Goal: Transaction & Acquisition: Purchase product/service

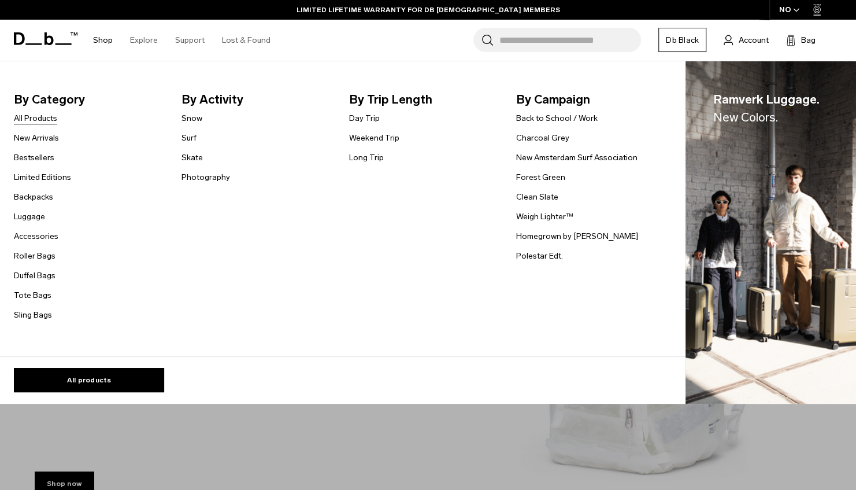
click at [33, 118] on link "All Products" at bounding box center [35, 118] width 43 height 12
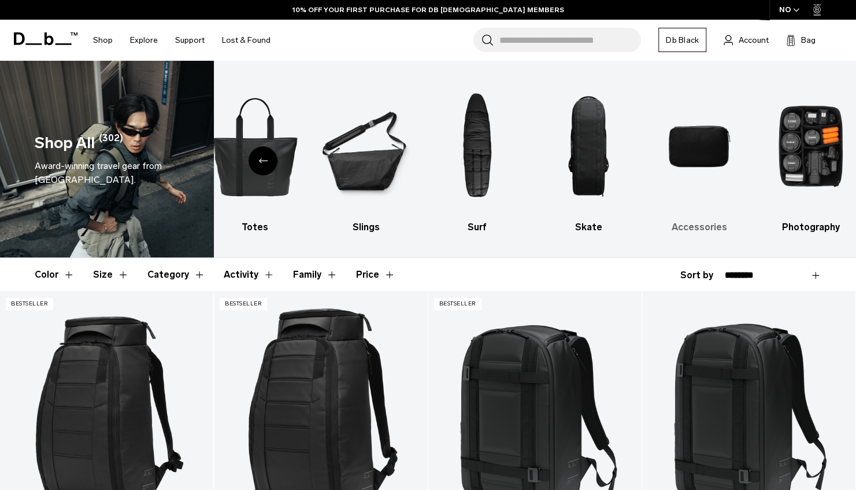
click at [711, 156] on img "9 / 10" at bounding box center [699, 146] width 91 height 136
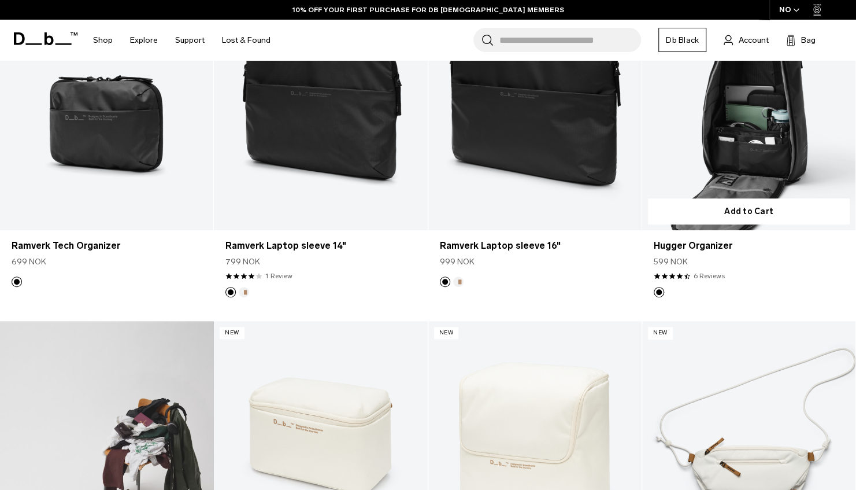
click at [843, 280] on div "4.3 star rating 6 Reviews" at bounding box center [749, 276] width 190 height 10
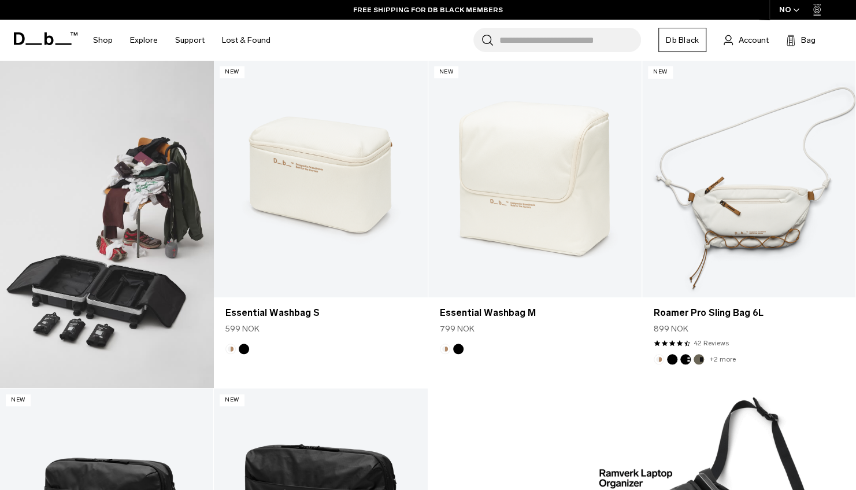
scroll to position [560, 0]
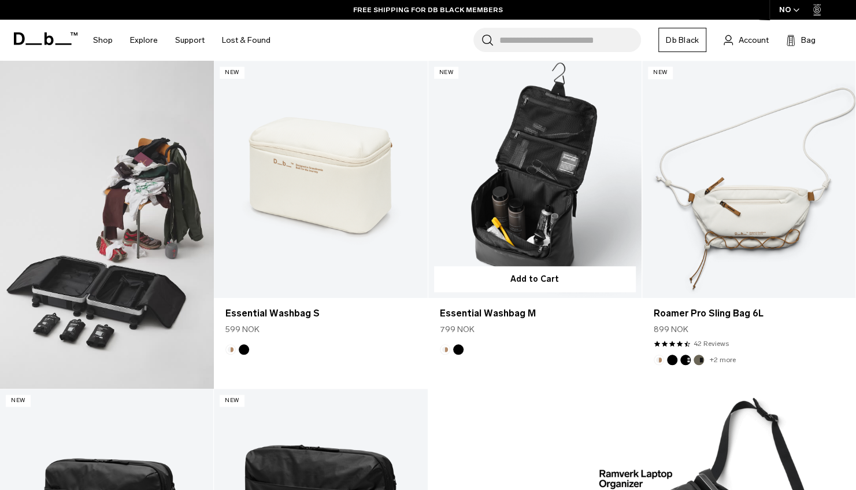
click at [545, 182] on link "Essential Washbag M" at bounding box center [534, 179] width 213 height 237
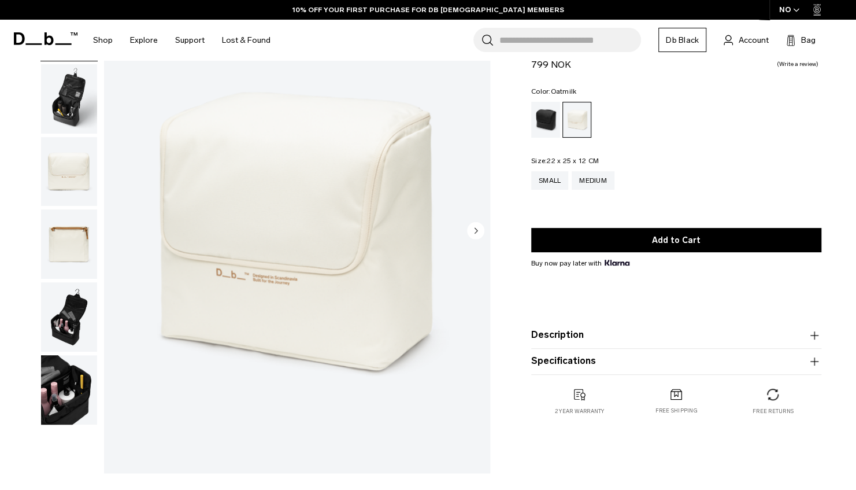
scroll to position [87, 0]
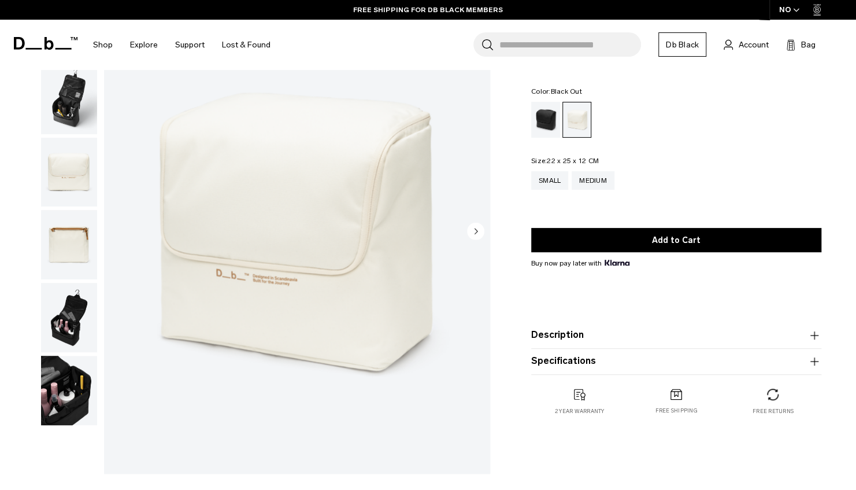
click at [550, 123] on div "Black Out" at bounding box center [545, 120] width 29 height 36
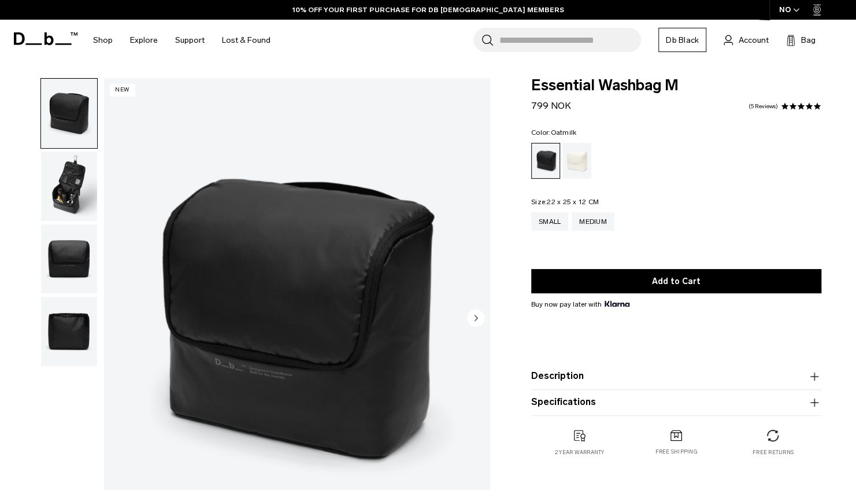
click at [576, 152] on div "Oatmilk" at bounding box center [577, 161] width 29 height 36
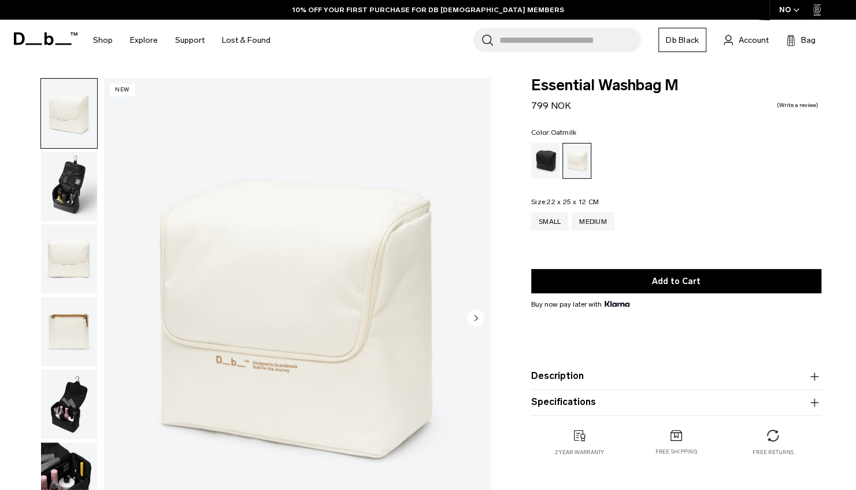
click at [79, 181] on img "button" at bounding box center [69, 185] width 56 height 69
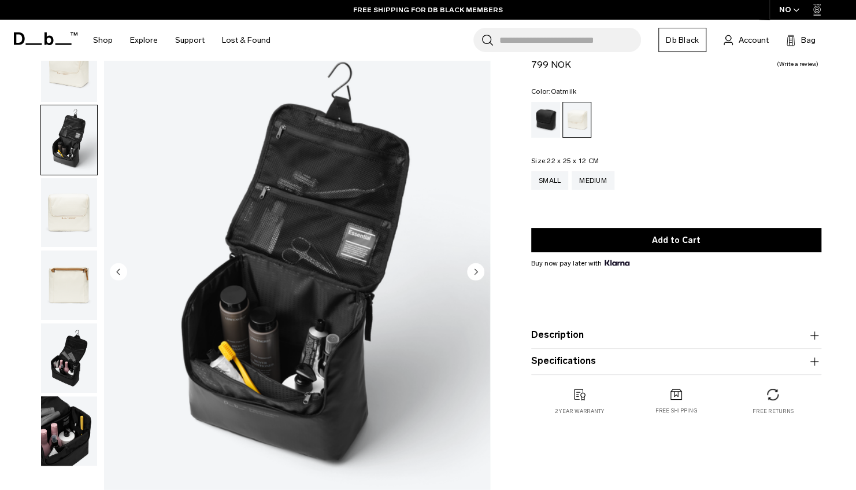
scroll to position [69, 0]
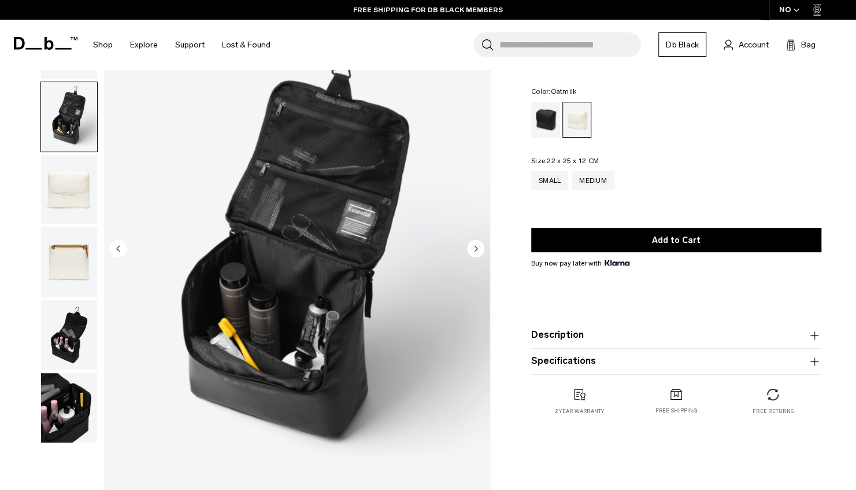
click at [61, 399] on img "button" at bounding box center [69, 407] width 56 height 69
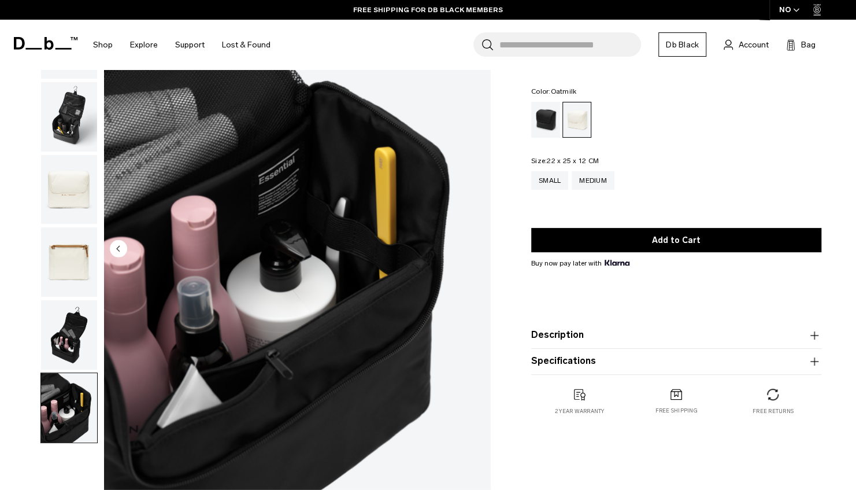
click at [67, 331] on img "button" at bounding box center [69, 334] width 56 height 69
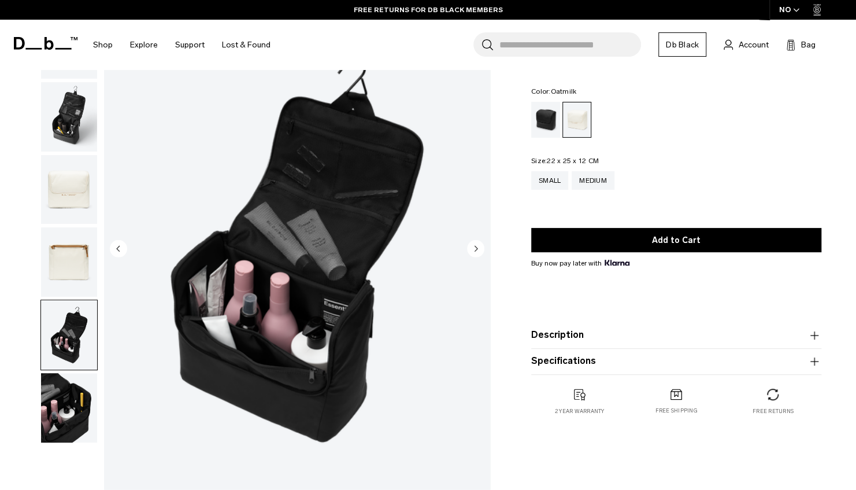
click at [60, 250] on img "button" at bounding box center [69, 261] width 56 height 69
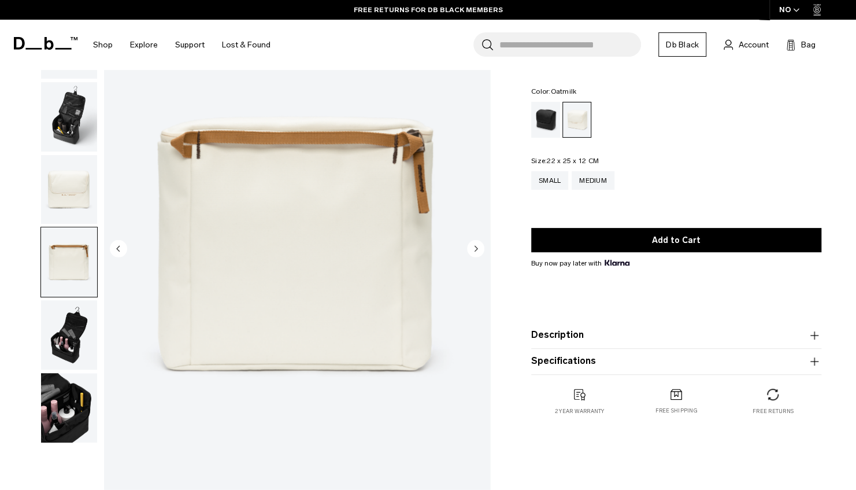
click at [61, 178] on img "button" at bounding box center [69, 189] width 56 height 69
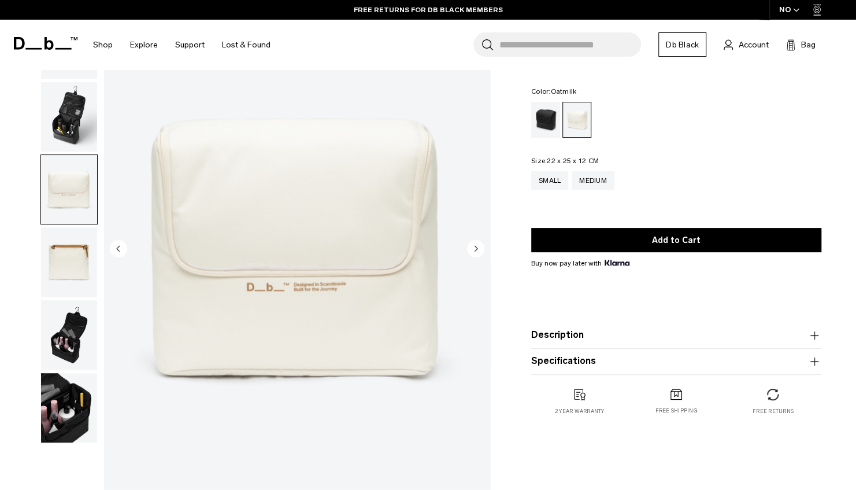
click at [61, 117] on img "button" at bounding box center [69, 116] width 56 height 69
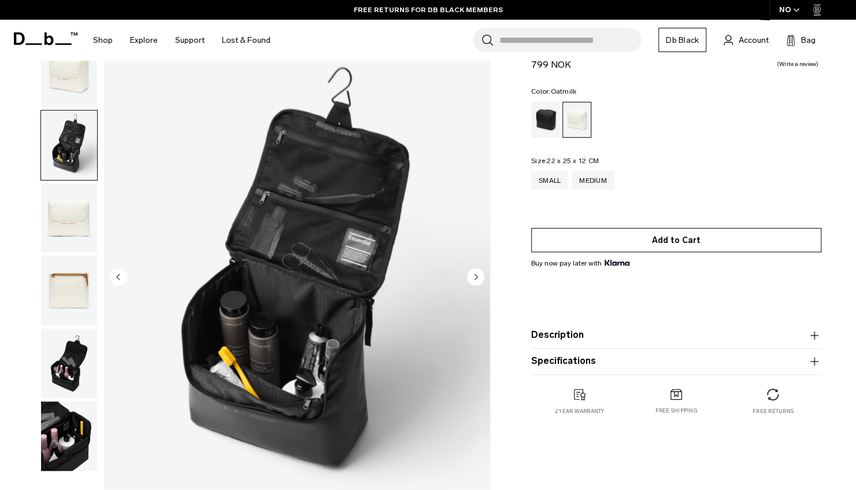
scroll to position [40, 0]
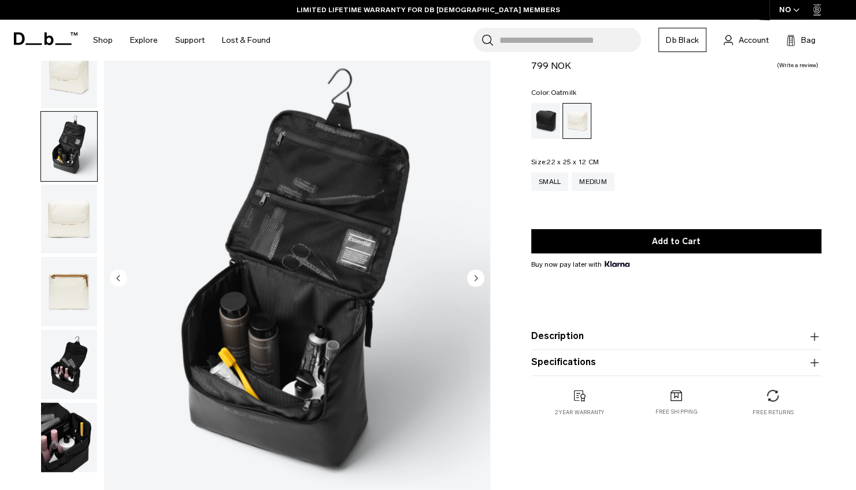
click at [471, 276] on circle "Next slide" at bounding box center [475, 277] width 17 height 17
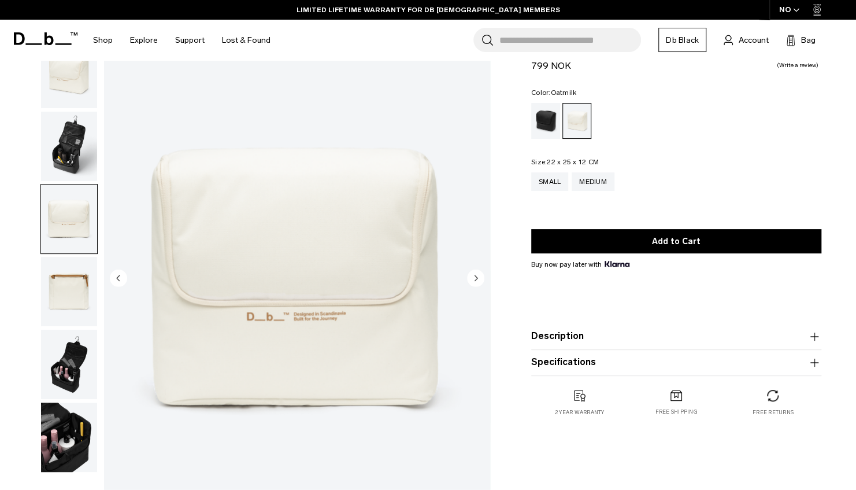
click at [471, 276] on circle "Next slide" at bounding box center [475, 277] width 17 height 17
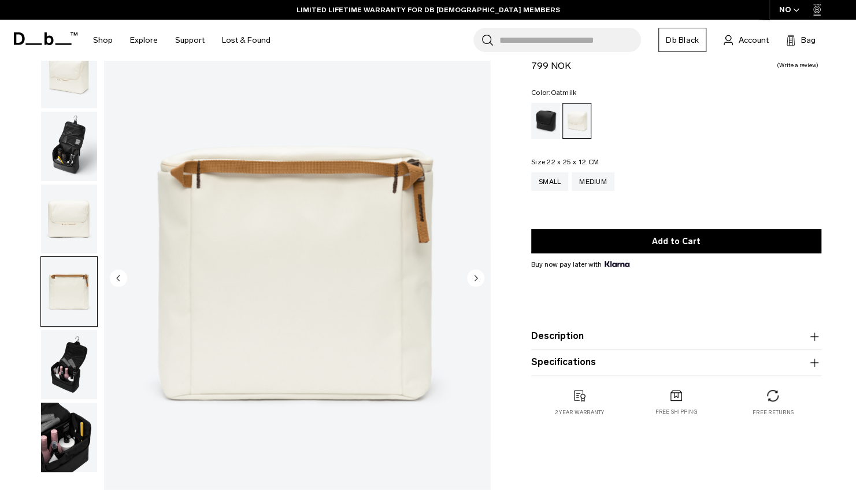
click at [472, 276] on circle "Next slide" at bounding box center [475, 277] width 17 height 17
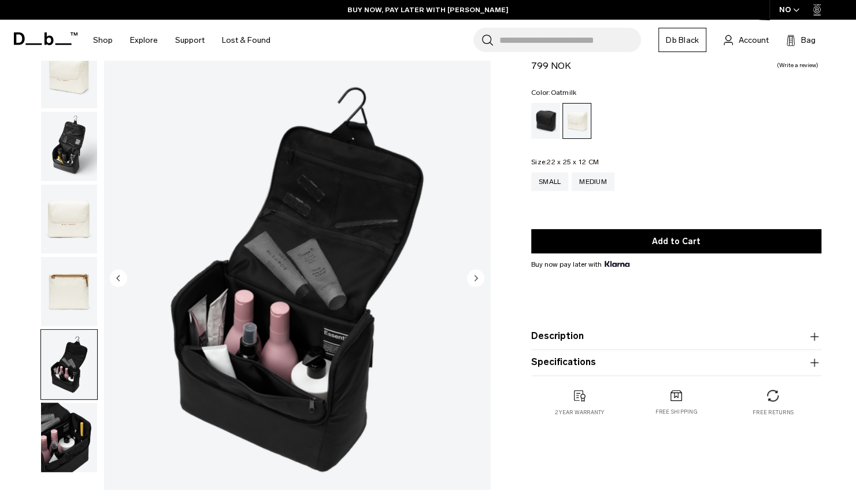
click at [475, 275] on circle "Next slide" at bounding box center [475, 277] width 17 height 17
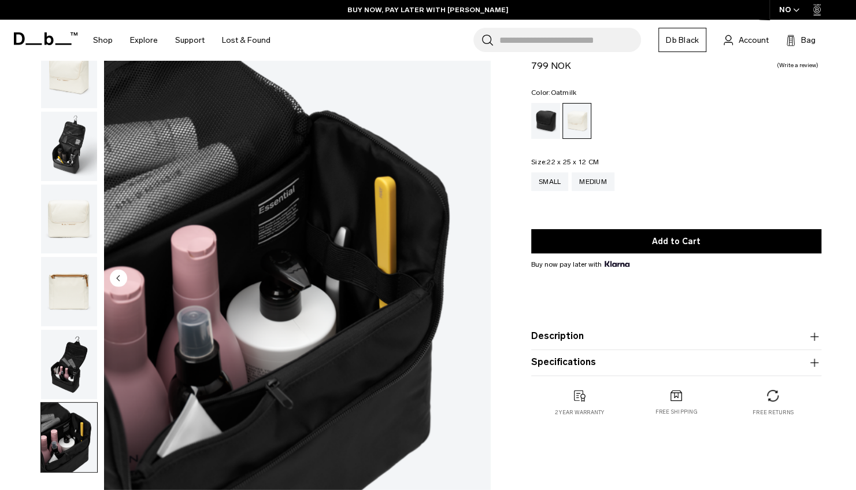
click at [475, 275] on img "6 / 6" at bounding box center [297, 279] width 386 height 482
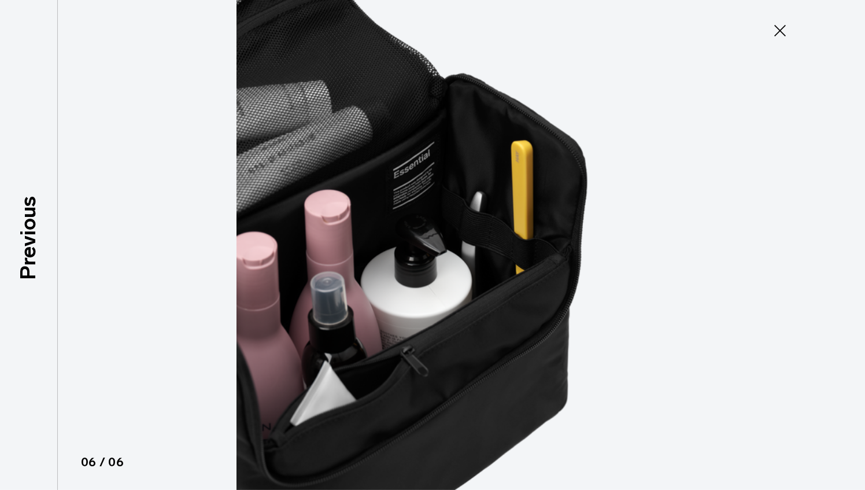
click at [778, 28] on icon at bounding box center [780, 31] width 12 height 12
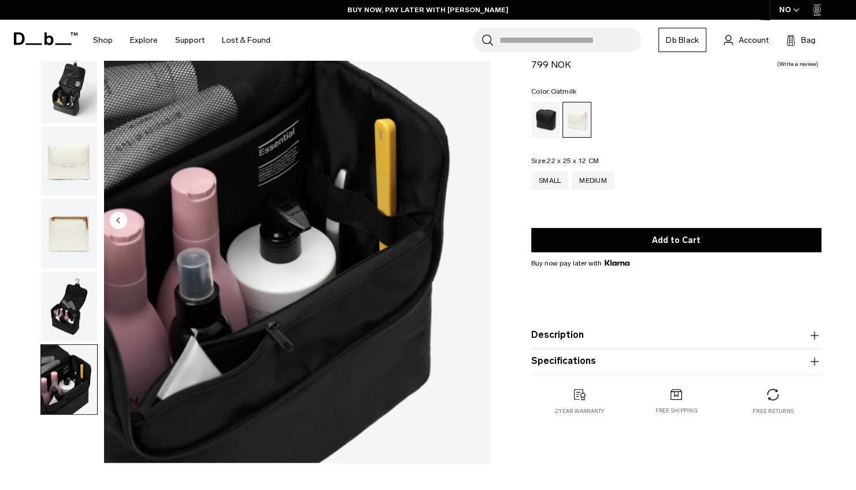
scroll to position [99, 0]
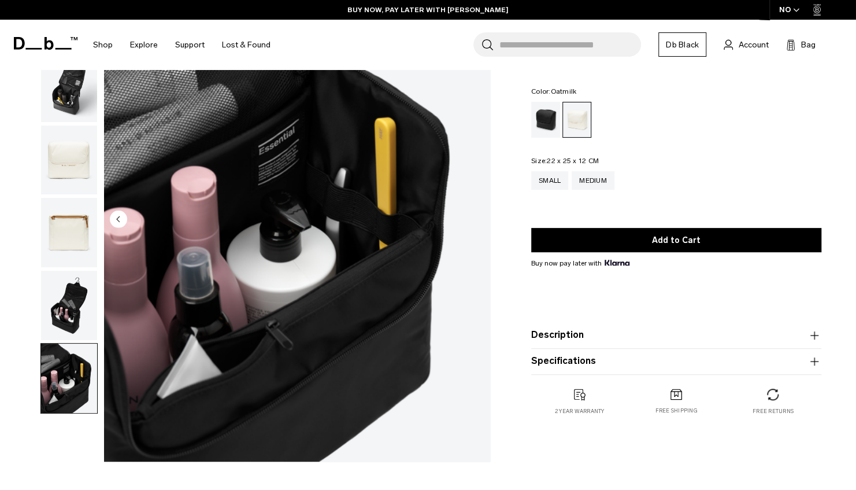
click at [608, 335] on button "Description" at bounding box center [676, 335] width 290 height 14
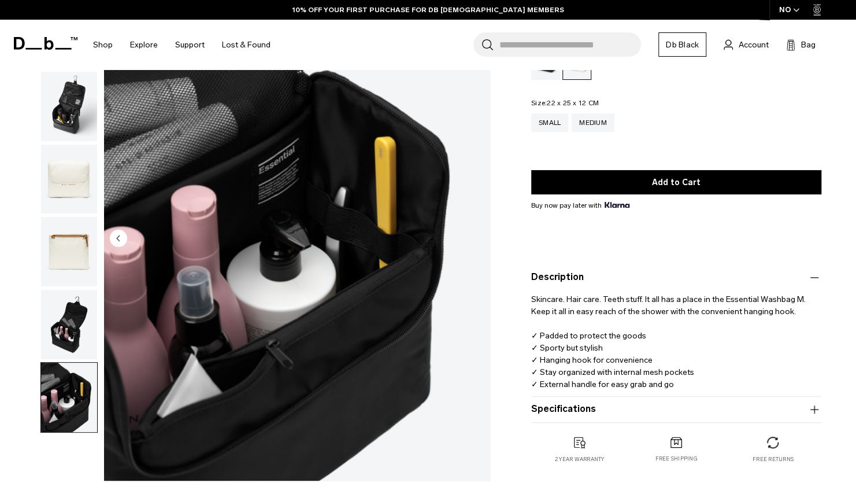
click at [609, 412] on button "Specifications" at bounding box center [676, 409] width 290 height 14
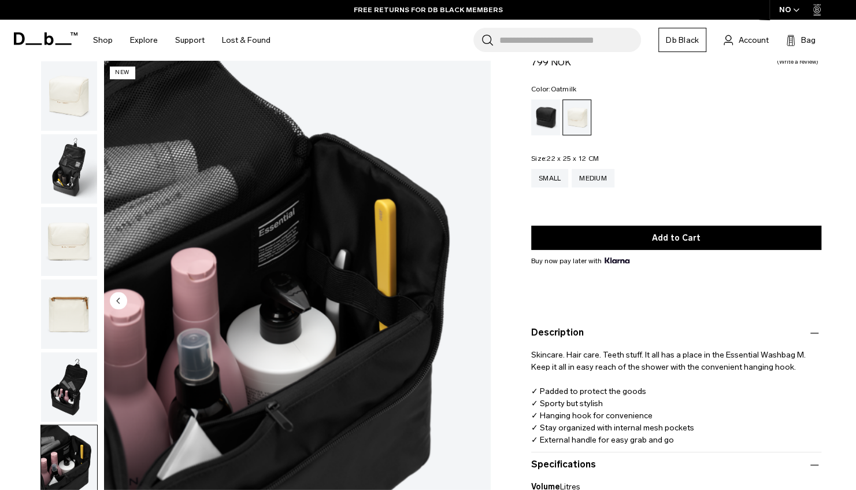
scroll to position [0, 0]
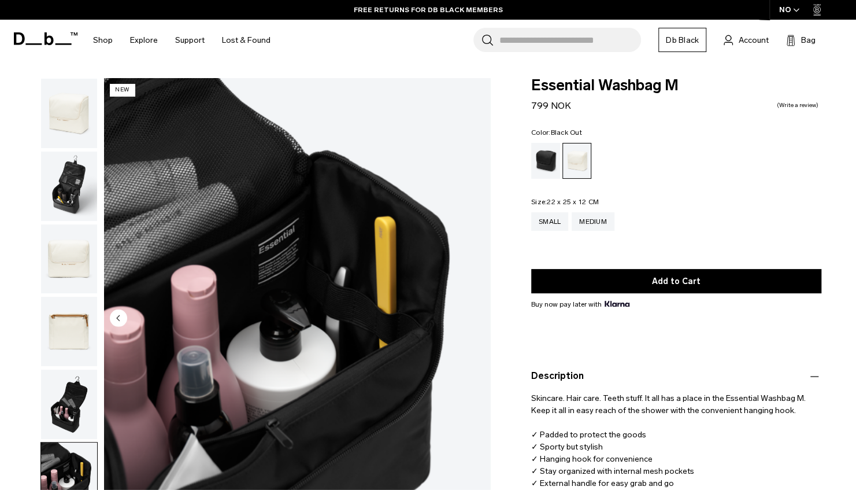
click at [549, 164] on div "Black Out" at bounding box center [545, 161] width 29 height 36
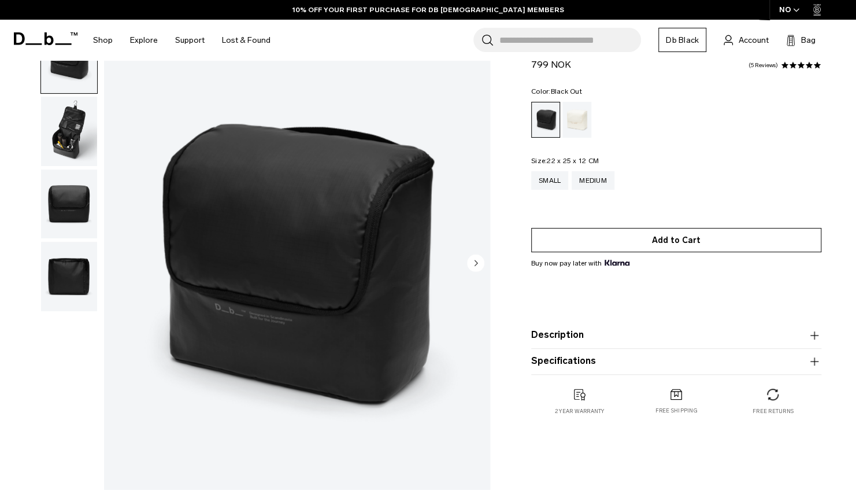
click at [680, 239] on button "Add to Cart" at bounding box center [676, 240] width 290 height 24
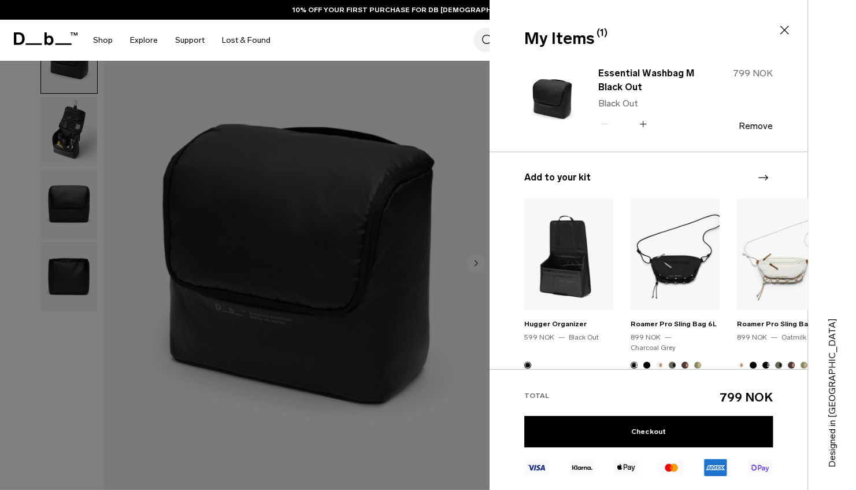
click at [622, 124] on input "*" at bounding box center [623, 124] width 27 height 14
click at [630, 124] on input "*" at bounding box center [623, 124] width 27 height 14
click at [623, 124] on input "*" at bounding box center [623, 124] width 27 height 14
drag, startPoint x: 627, startPoint y: 124, endPoint x: 620, endPoint y: 122, distance: 7.2
click at [620, 122] on input "*" at bounding box center [623, 124] width 27 height 14
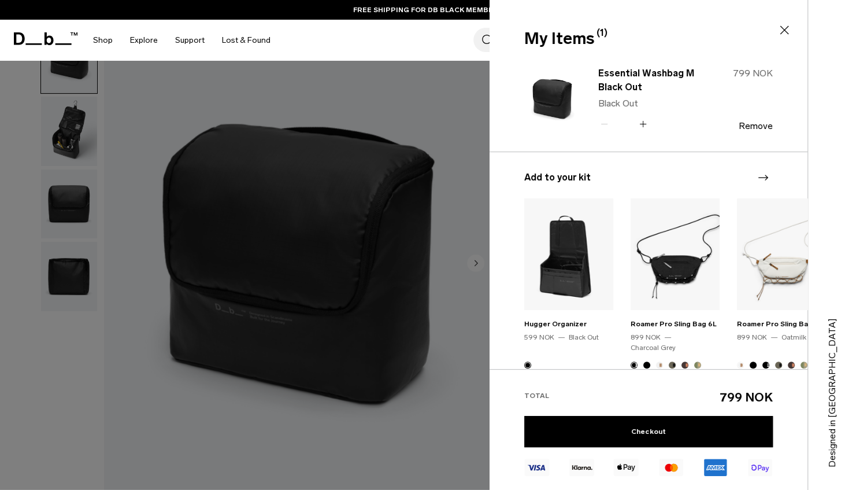
drag, startPoint x: 620, startPoint y: 122, endPoint x: 643, endPoint y: 124, distance: 23.2
click at [643, 124] on icon at bounding box center [643, 124] width 11 height 17
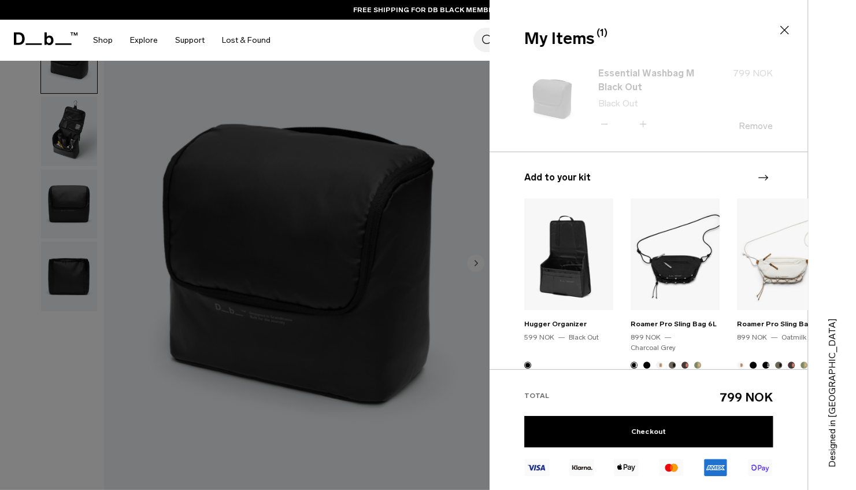
click at [643, 124] on div "Essential Washbag M Black Out Black Out Quantity - * + 799 NOK Remove Add to yo…" at bounding box center [649, 213] width 318 height 311
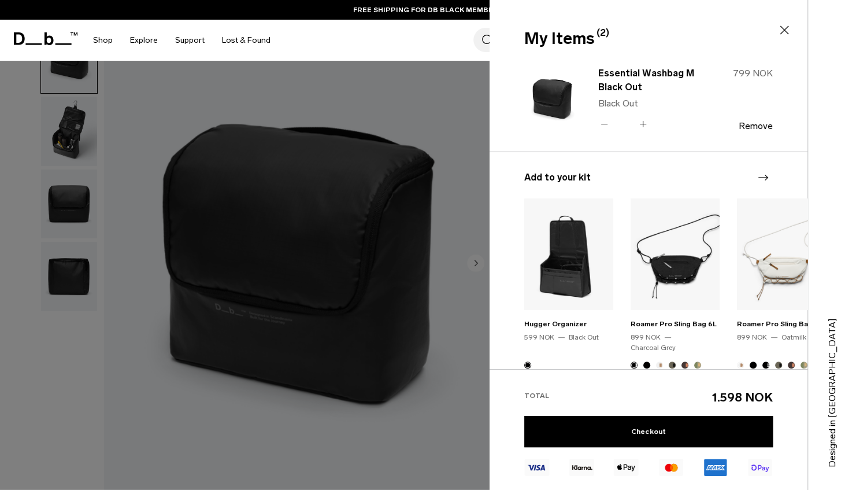
drag, startPoint x: 643, startPoint y: 124, endPoint x: 627, endPoint y: 127, distance: 16.6
click at [627, 127] on input "*" at bounding box center [623, 124] width 27 height 14
click at [625, 123] on input "*" at bounding box center [623, 124] width 27 height 14
drag, startPoint x: 622, startPoint y: 124, endPoint x: 612, endPoint y: 120, distance: 11.0
click at [612, 120] on input "*" at bounding box center [623, 124] width 27 height 14
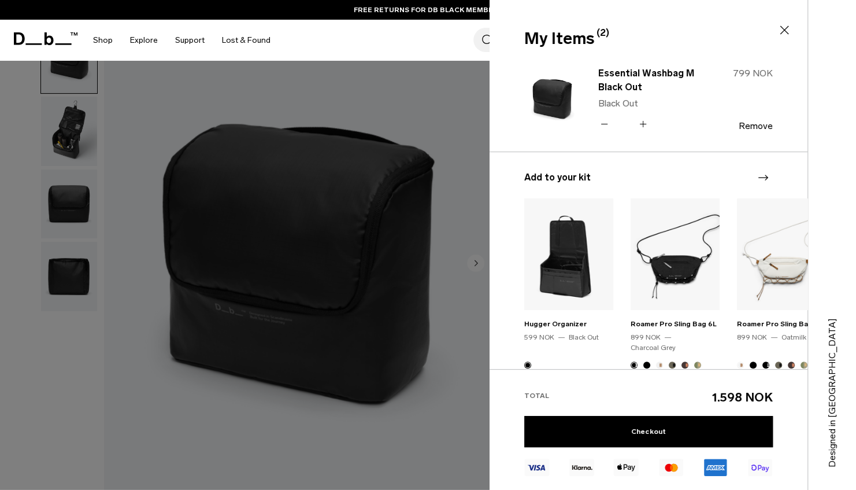
click at [643, 124] on icon at bounding box center [643, 124] width 11 height 17
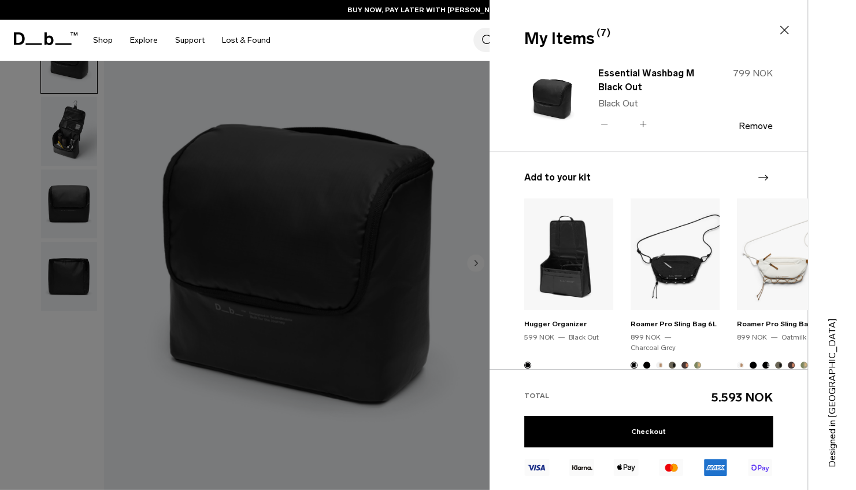
click at [643, 124] on icon at bounding box center [643, 124] width 11 height 17
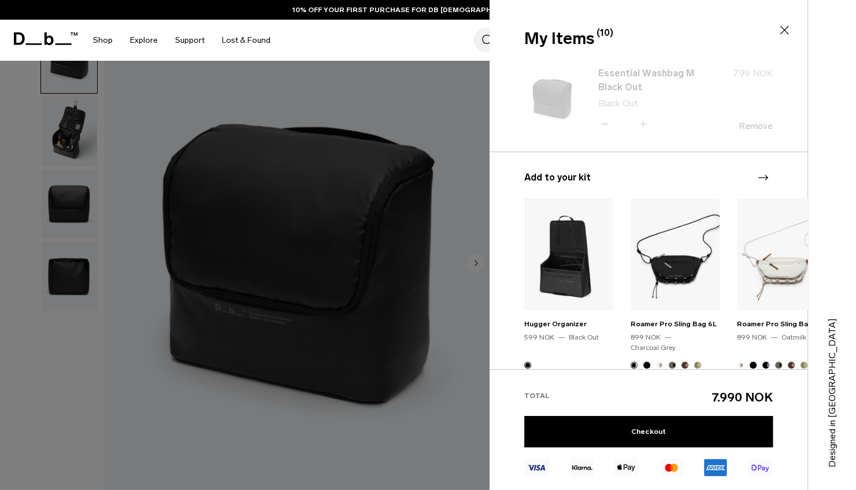
click at [643, 124] on div "Essential Washbag M Black Out Black Out Quantity - ** + 799 NOK Remove Add to y…" at bounding box center [649, 213] width 318 height 311
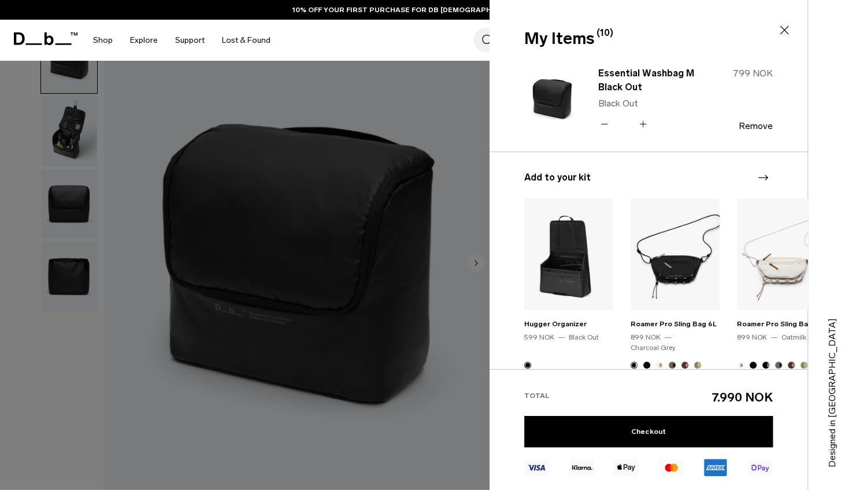
click at [645, 120] on icon at bounding box center [643, 124] width 11 height 17
click at [644, 123] on icon at bounding box center [643, 124] width 11 height 17
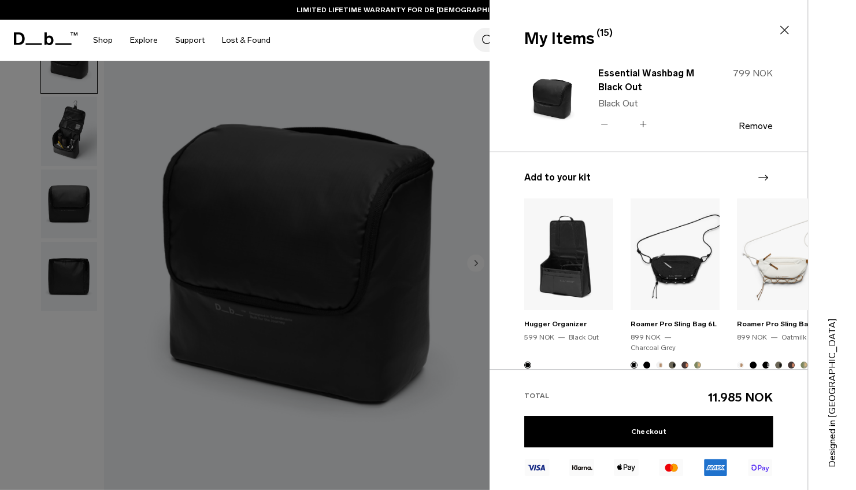
click at [644, 123] on icon at bounding box center [643, 124] width 11 height 17
click at [782, 30] on icon at bounding box center [785, 30] width 14 height 14
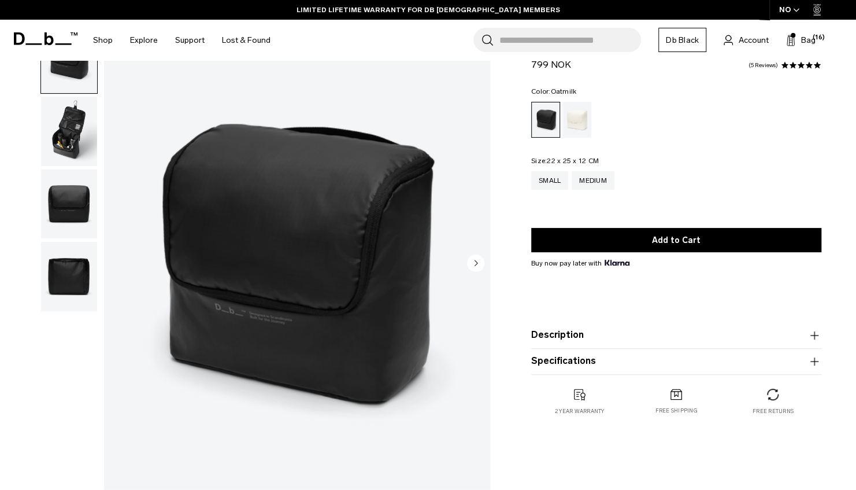
click at [579, 128] on div "Oatmilk" at bounding box center [577, 120] width 29 height 36
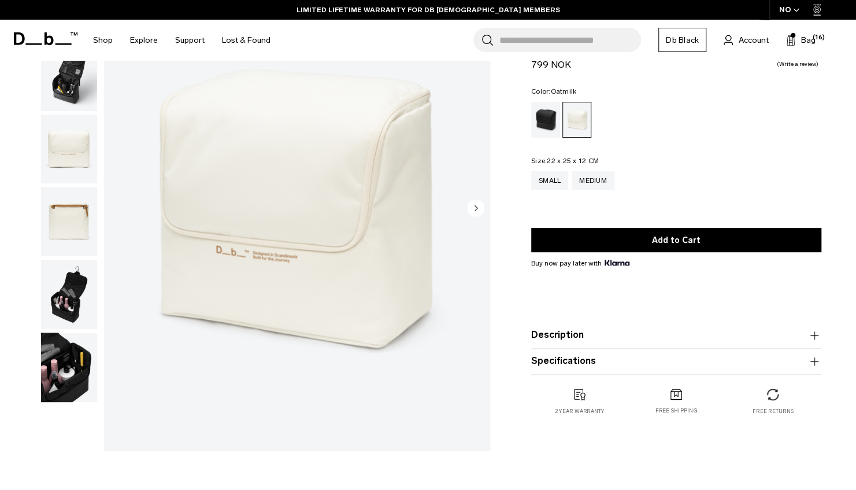
scroll to position [145, 0]
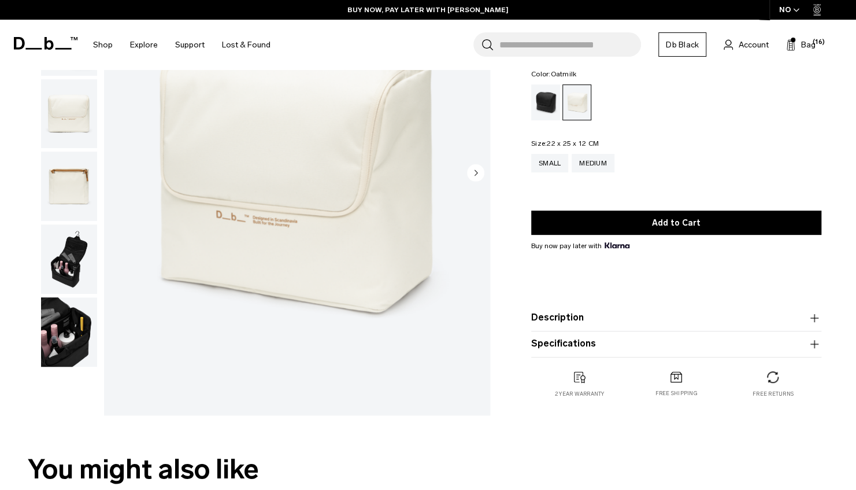
click at [69, 327] on img "button" at bounding box center [69, 331] width 56 height 69
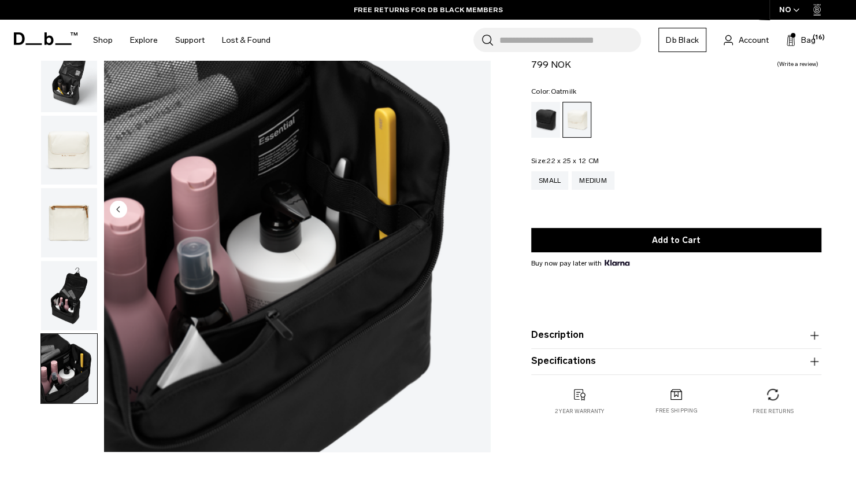
scroll to position [0, 0]
